Goal: Task Accomplishment & Management: Complete application form

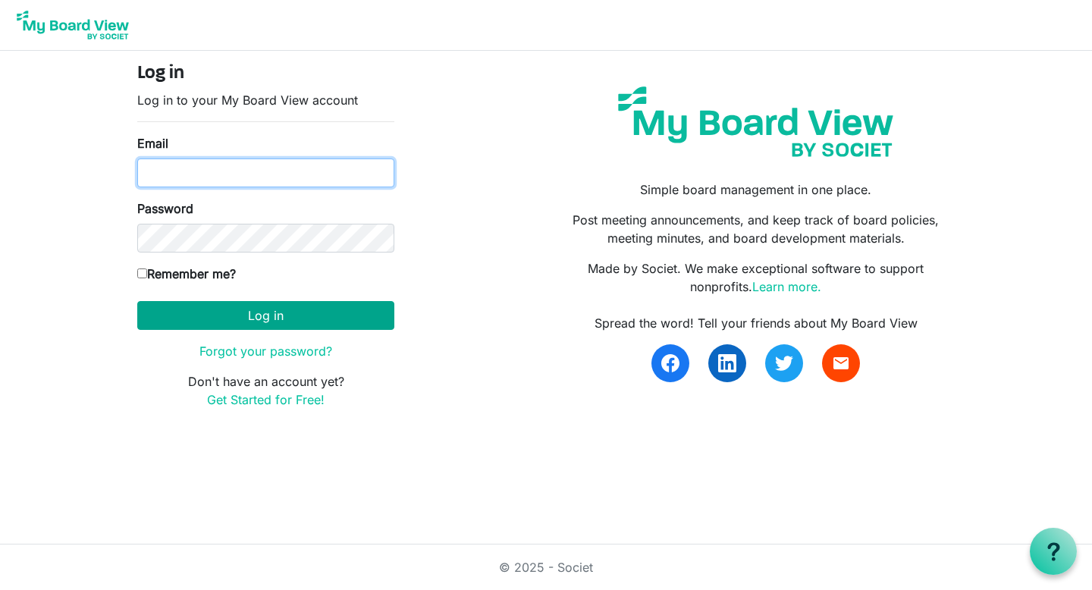
type input "[EMAIL_ADDRESS][DOMAIN_NAME]"
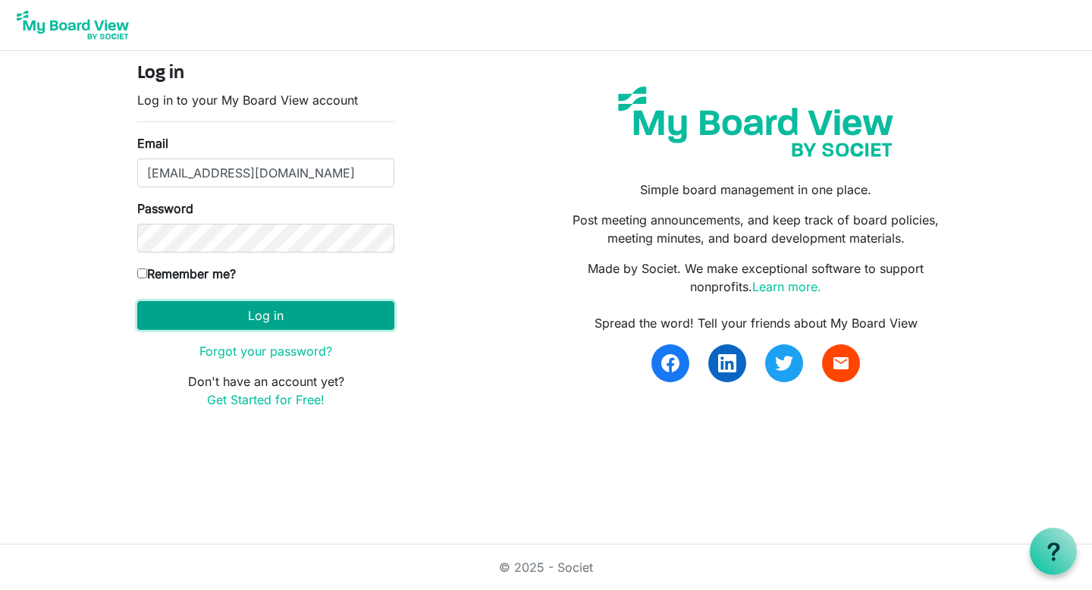
click at [187, 310] on button "Log in" at bounding box center [265, 315] width 257 height 29
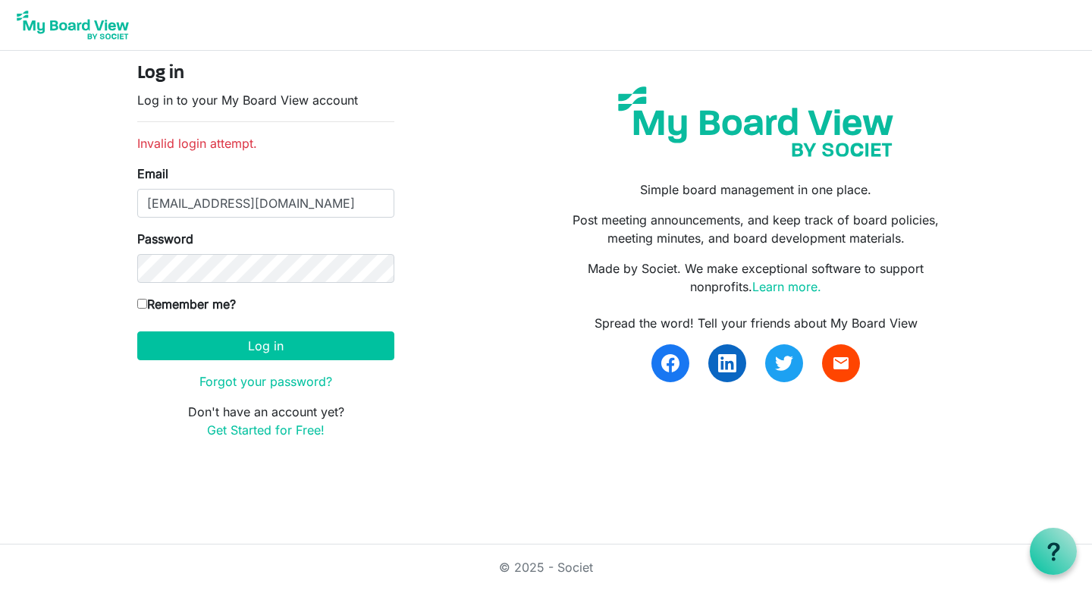
click at [168, 301] on label "Remember me?" at bounding box center [186, 304] width 99 height 18
click at [147, 301] on input "Remember me?" at bounding box center [142, 304] width 10 height 10
checkbox input "true"
click at [227, 381] on link "Forgot your password?" at bounding box center [265, 381] width 133 height 15
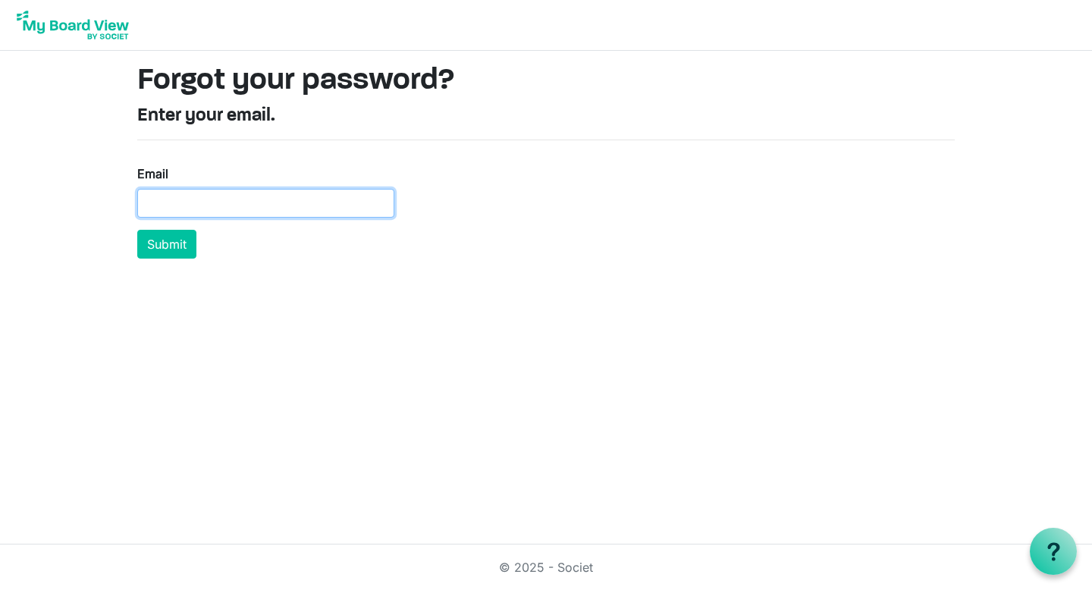
click at [234, 192] on input "Email" at bounding box center [265, 203] width 257 height 29
type input "[EMAIL_ADDRESS][DOMAIN_NAME]"
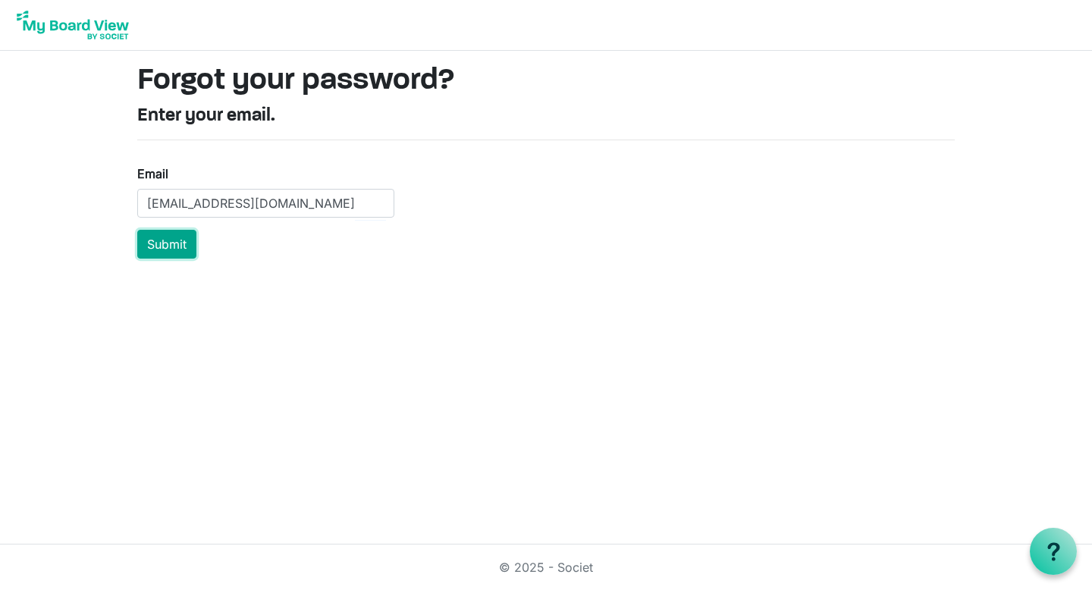
click at [174, 241] on button "Submit" at bounding box center [166, 244] width 59 height 29
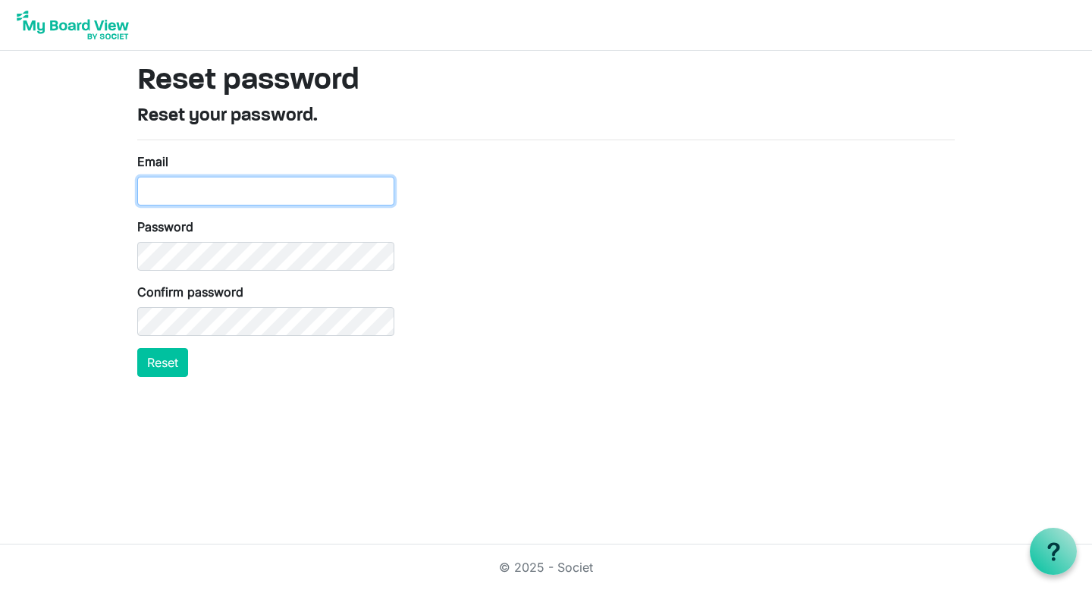
click at [277, 190] on input "Email" at bounding box center [265, 191] width 257 height 29
type input "[EMAIL_ADDRESS][DOMAIN_NAME]"
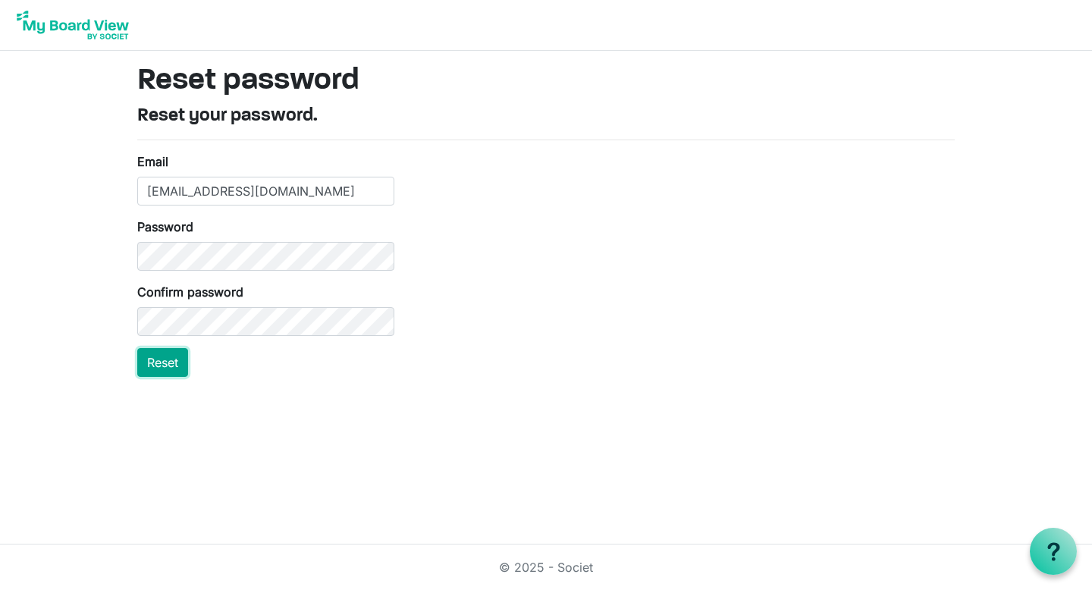
click at [146, 361] on button "Reset" at bounding box center [162, 362] width 51 height 29
click at [160, 399] on html "Reset password Reset your password. Email ucmhouston@gmail.com Password Confirm…" at bounding box center [546, 295] width 1092 height 590
click at [169, 368] on button "Reset" at bounding box center [162, 362] width 51 height 29
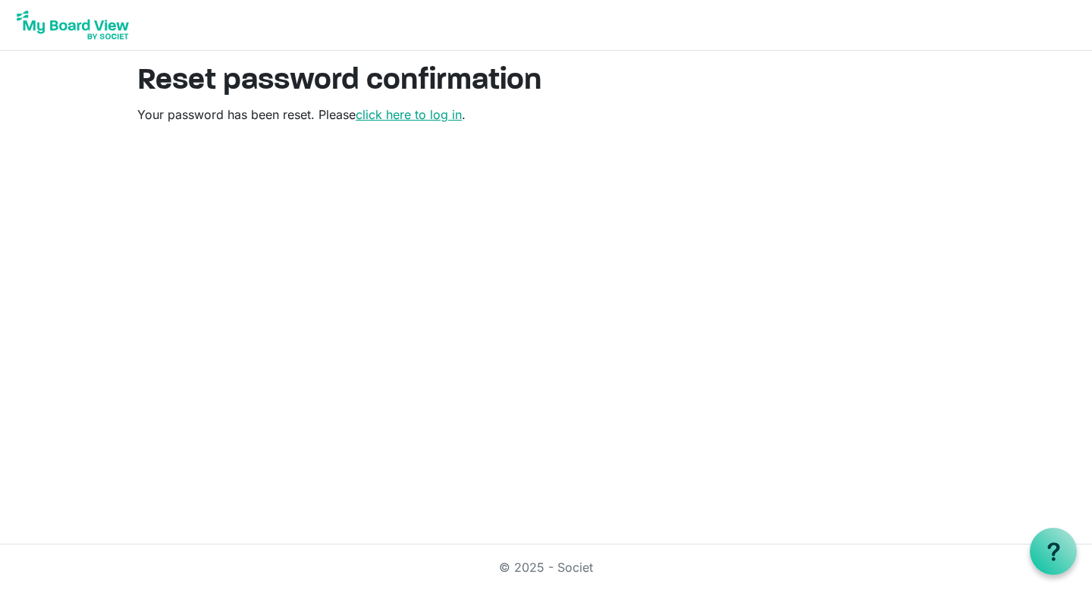
click at [450, 115] on link "click here to log in" at bounding box center [409, 114] width 106 height 15
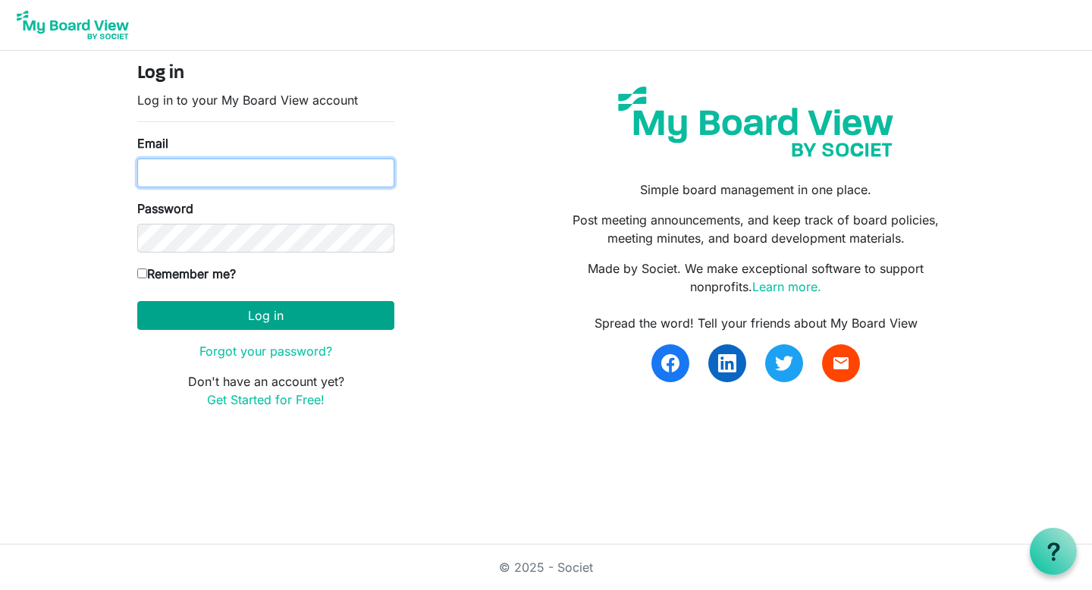
type input "[EMAIL_ADDRESS][DOMAIN_NAME]"
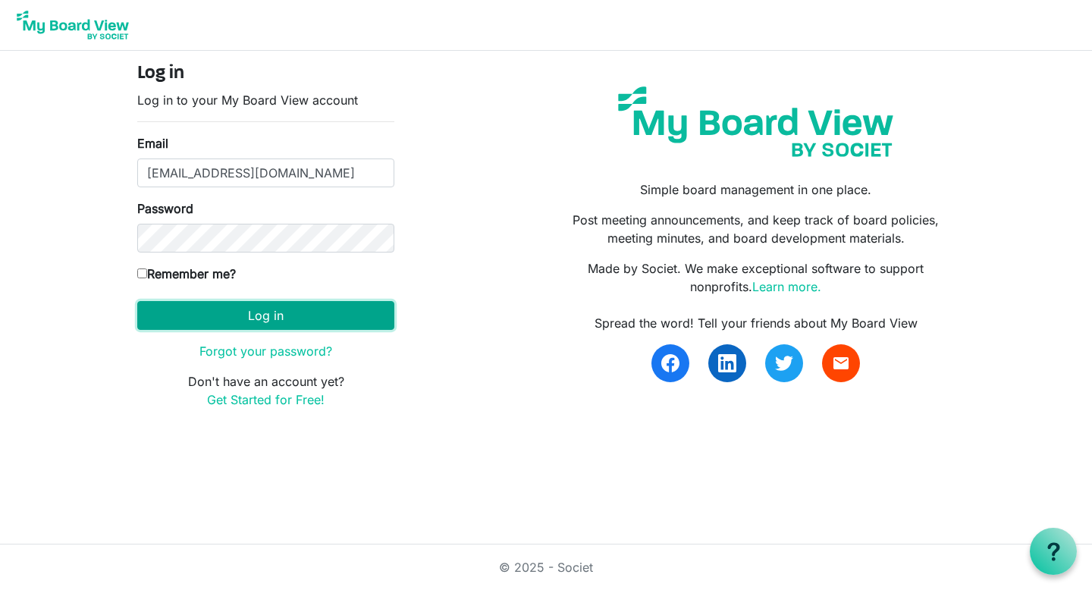
click at [259, 315] on button "Log in" at bounding box center [265, 315] width 257 height 29
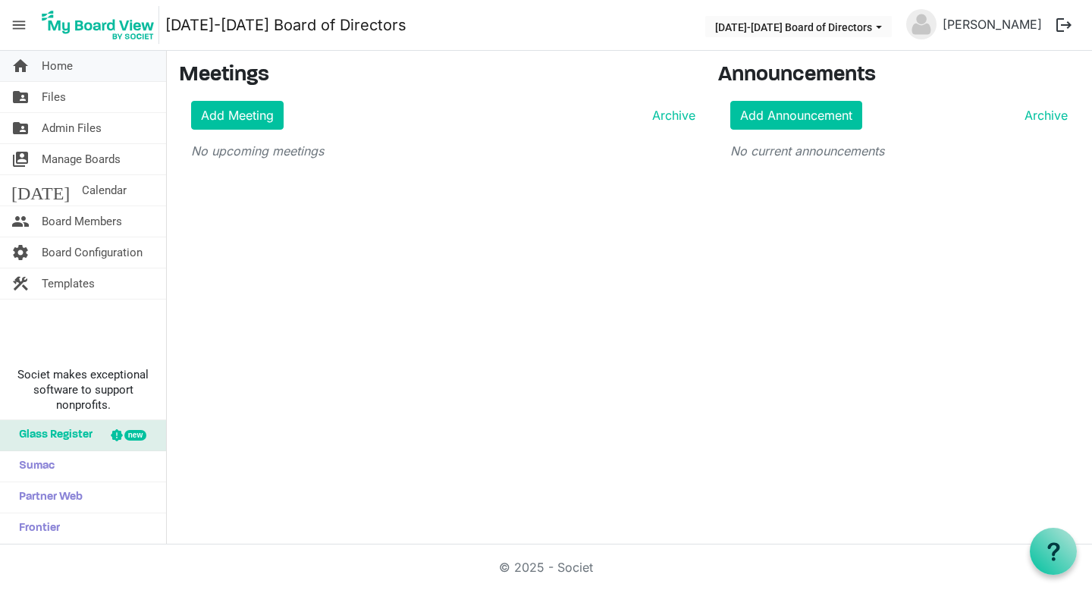
click at [74, 70] on link "home Home" at bounding box center [83, 66] width 166 height 30
click at [886, 26] on span "2023-2024 Board of Directors dropdownbutton" at bounding box center [879, 27] width 14 height 6
click at [1053, 111] on link "Archive" at bounding box center [1042, 115] width 49 height 18
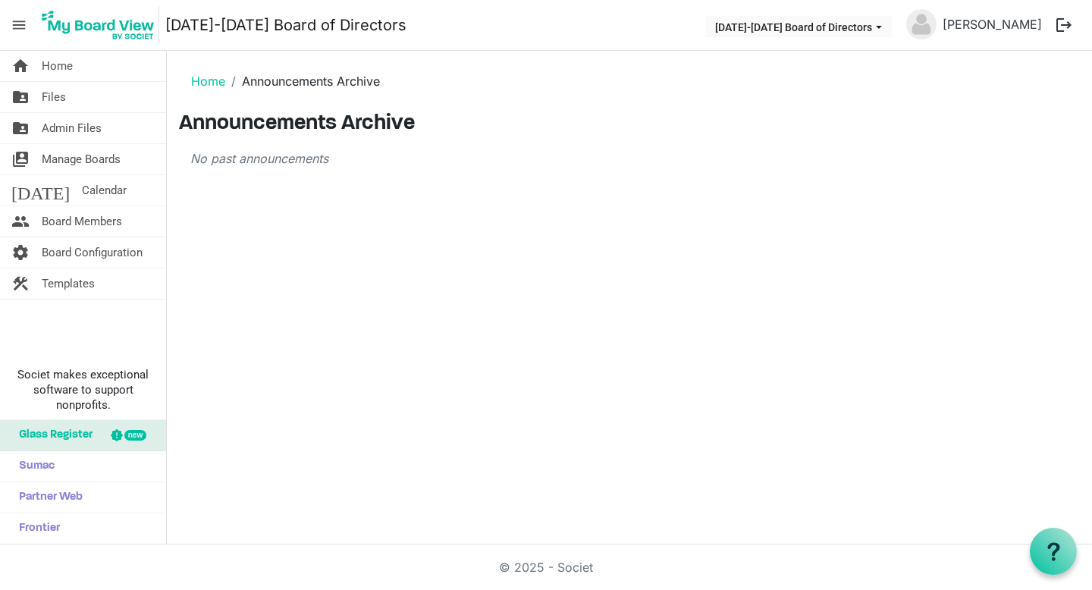
click at [80, 24] on img at bounding box center [98, 25] width 122 height 38
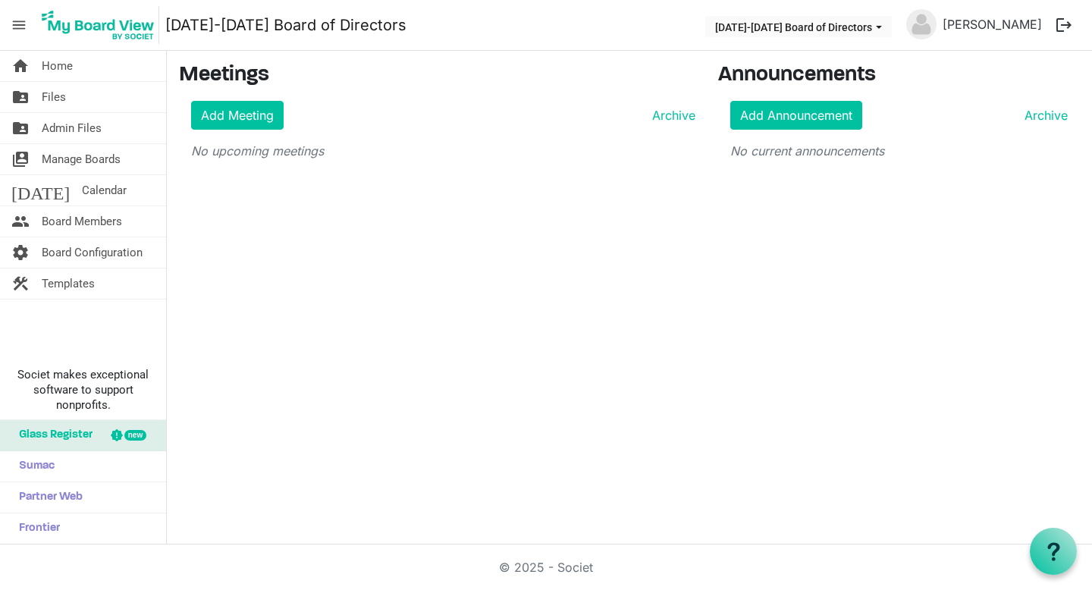
click at [19, 23] on span "menu" at bounding box center [19, 25] width 29 height 29
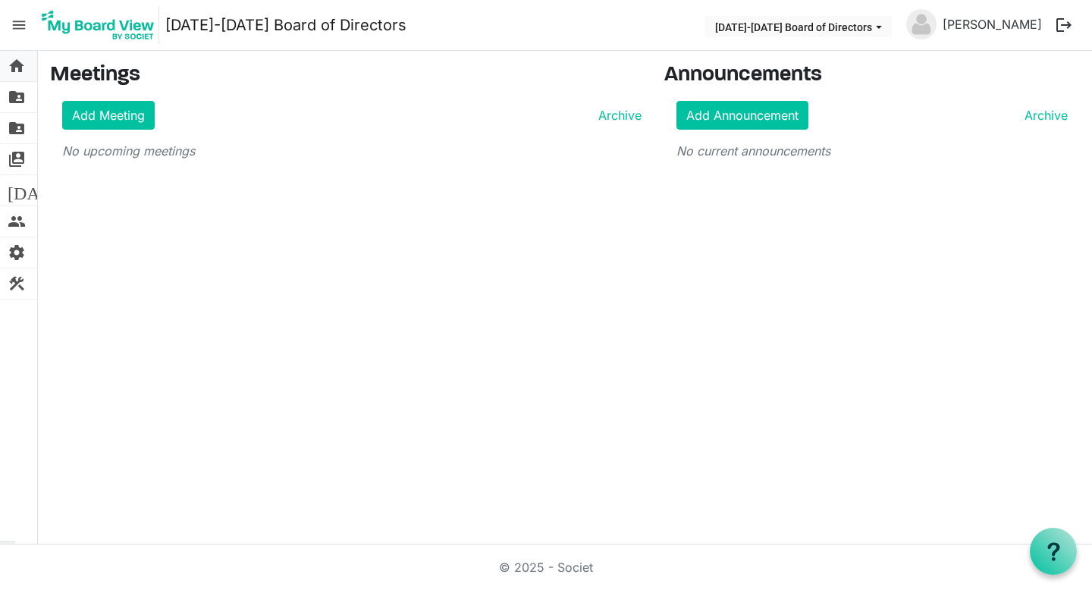
click at [23, 76] on span "home" at bounding box center [17, 66] width 18 height 30
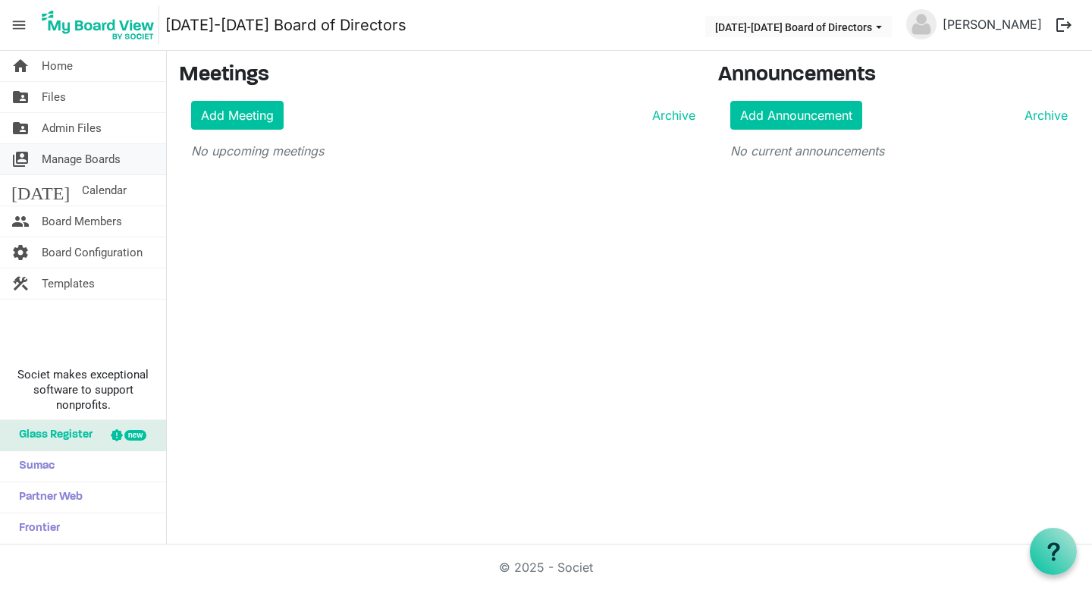
click at [55, 159] on span "Manage Boards" at bounding box center [81, 159] width 79 height 30
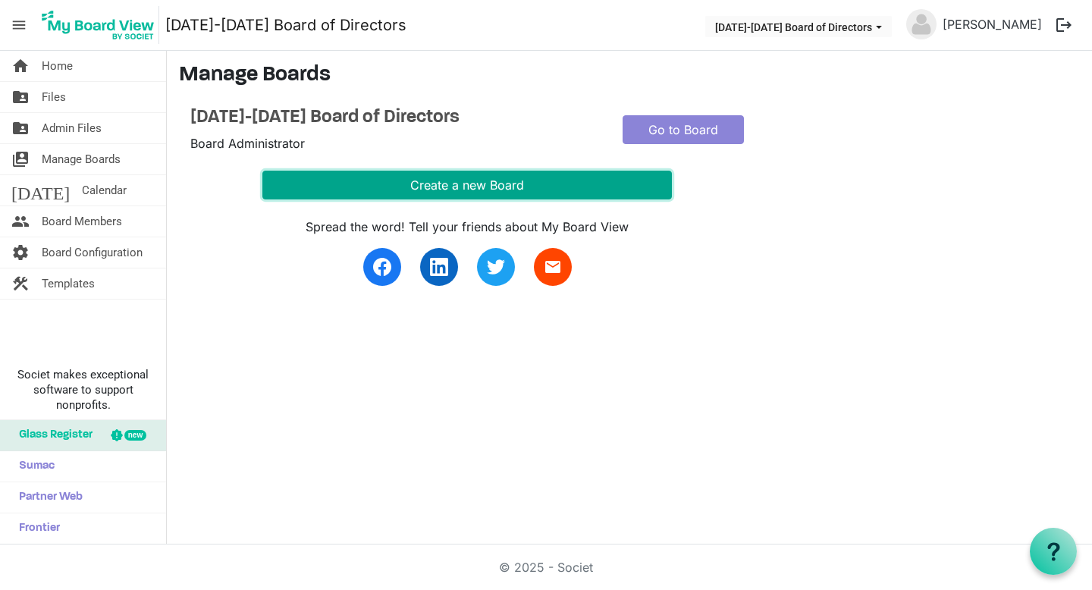
click at [447, 190] on button "Create a new Board" at bounding box center [466, 185] width 409 height 29
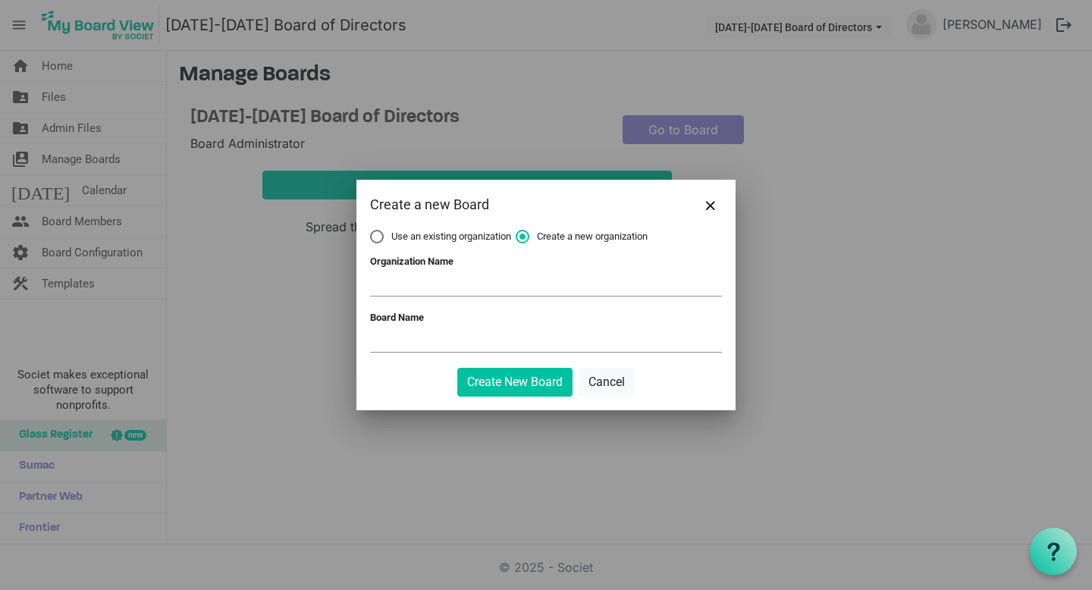
click at [432, 238] on span "Use an existing organization" at bounding box center [440, 237] width 141 height 14
click at [371, 231] on input "Use an existing organization" at bounding box center [370, 230] width 1 height 1
radio input "true"
click at [431, 283] on span at bounding box center [546, 285] width 352 height 24
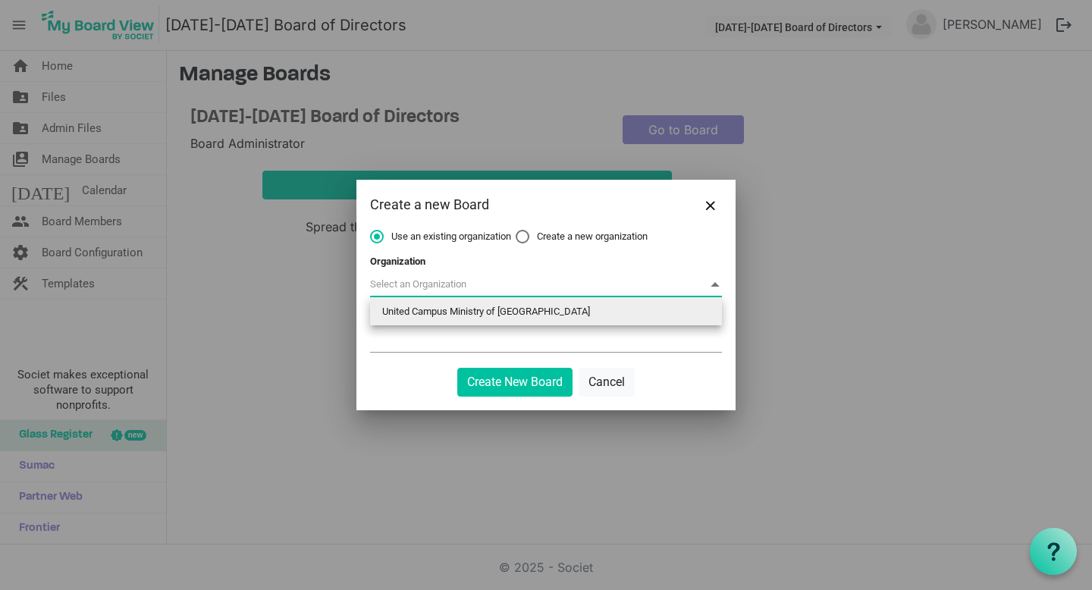
click at [431, 306] on li "United Campus Ministry of Greater Houston" at bounding box center [546, 311] width 352 height 27
type input "United Campus Ministry of Greater Houston"
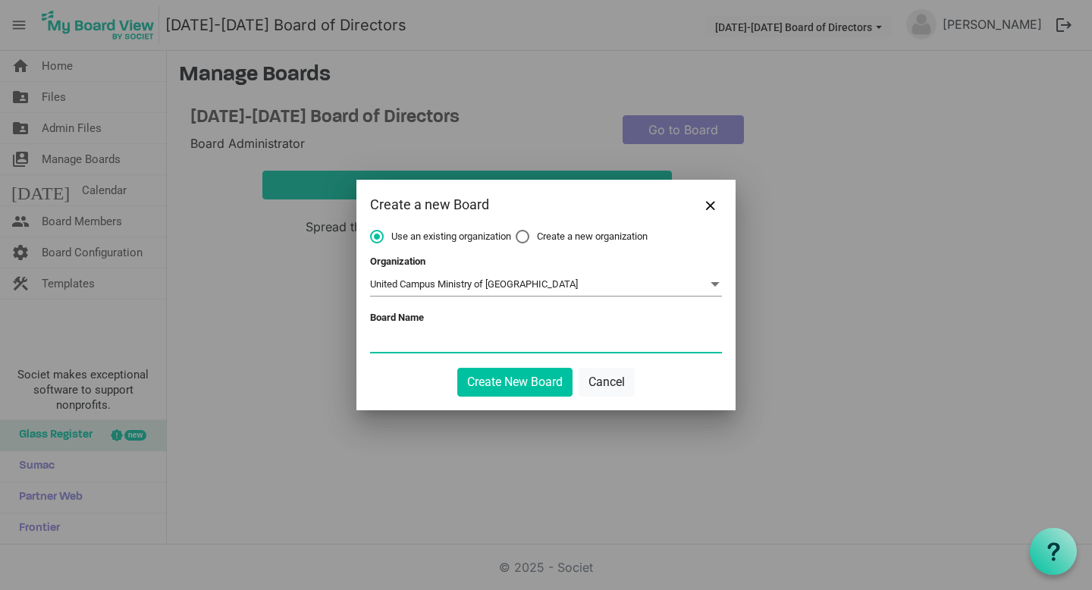
click at [429, 339] on input "Board Name" at bounding box center [546, 340] width 352 height 23
type input "[DATE]-[DATE]"
click at [485, 383] on button "Create New Board" at bounding box center [514, 382] width 115 height 29
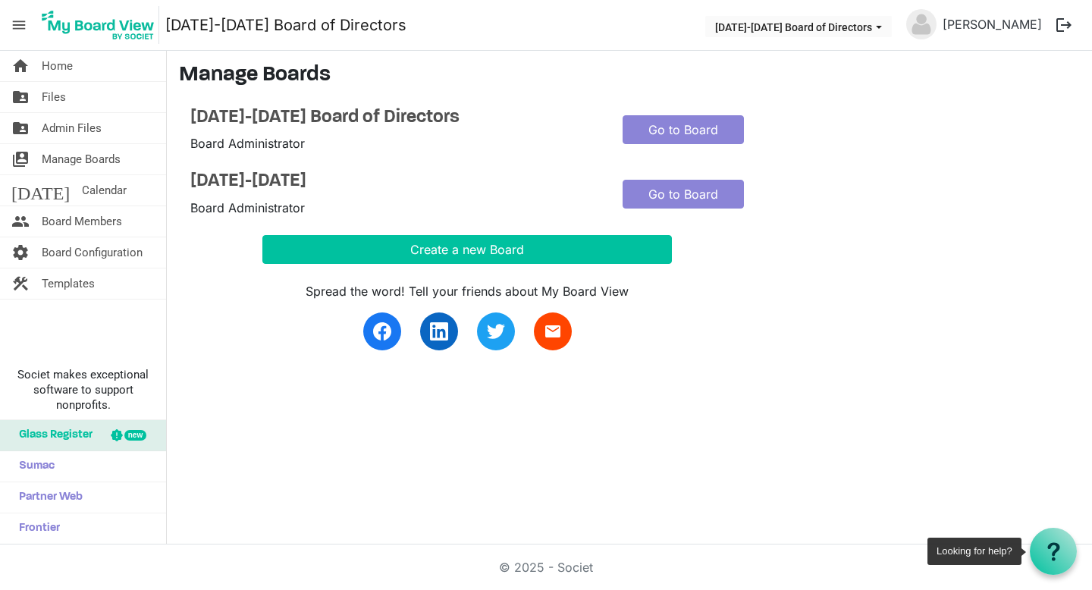
click at [1052, 561] on div at bounding box center [1053, 551] width 47 height 47
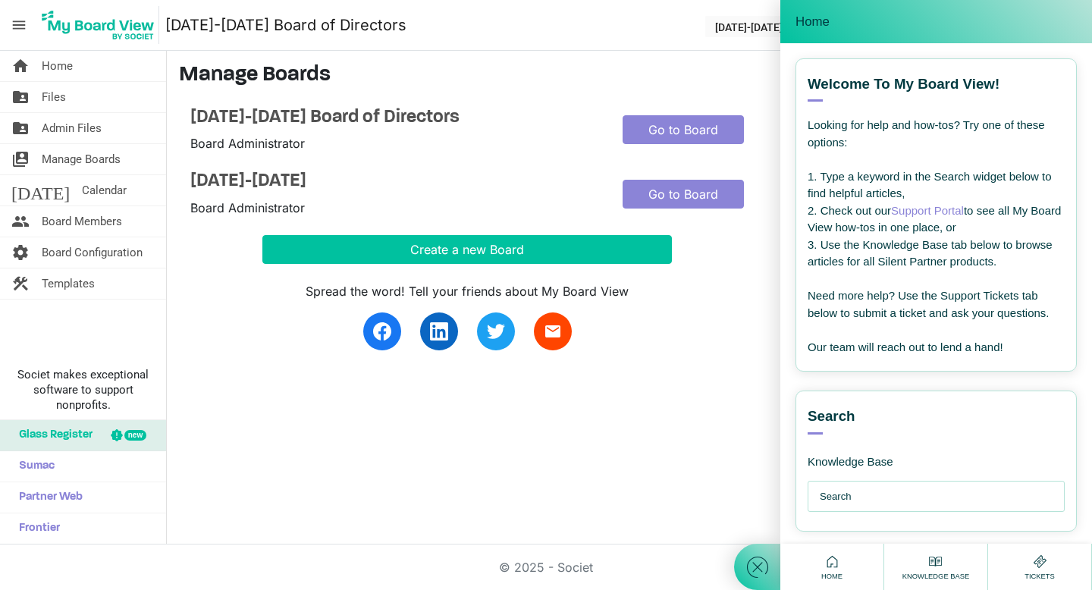
click at [996, 324] on div at bounding box center [936, 330] width 257 height 17
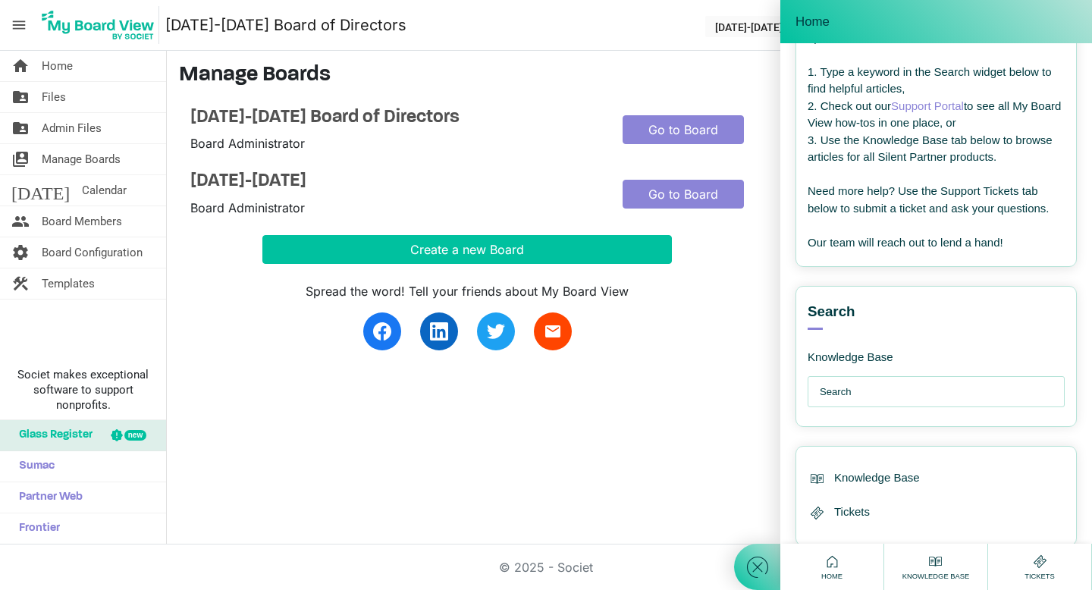
scroll to position [141, 0]
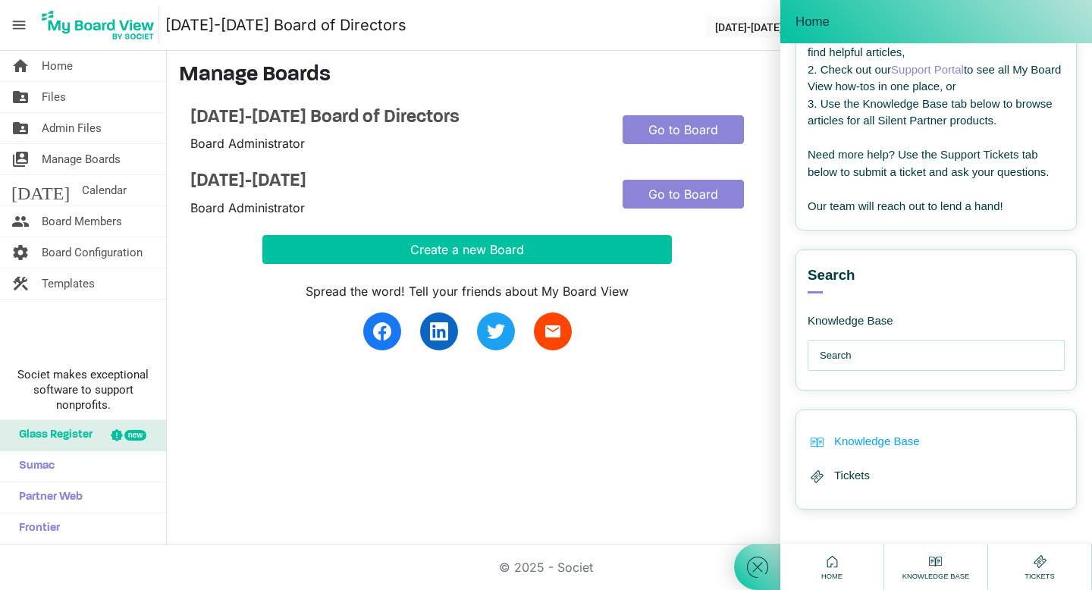
click at [904, 445] on span "Knowledge Base" at bounding box center [877, 441] width 86 height 17
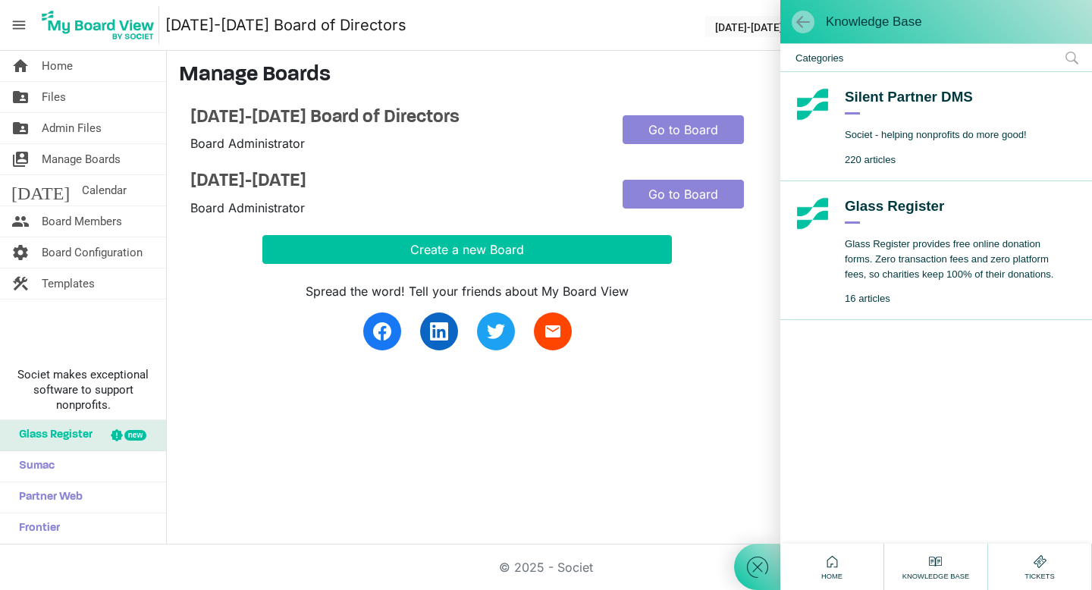
click at [804, 22] on span at bounding box center [802, 21] width 15 height 15
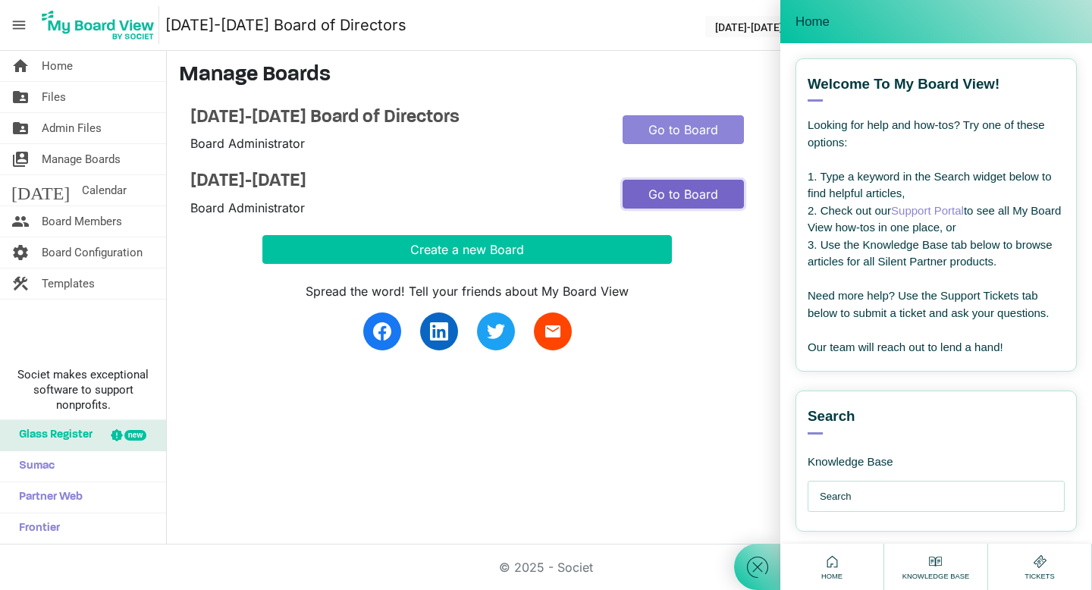
click at [679, 188] on link "Go to Board" at bounding box center [683, 194] width 121 height 29
